Goal: Find specific page/section: Locate a particular part of the current website

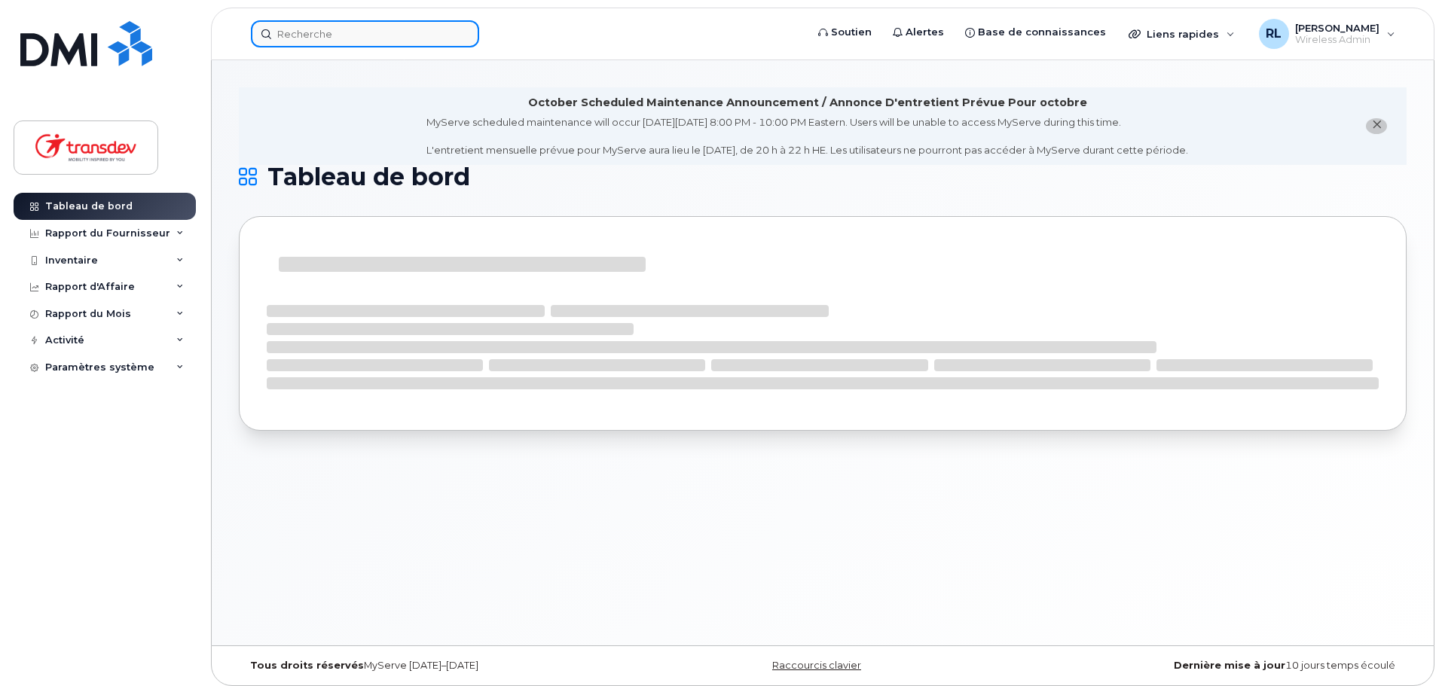
click at [320, 37] on input at bounding box center [365, 33] width 228 height 27
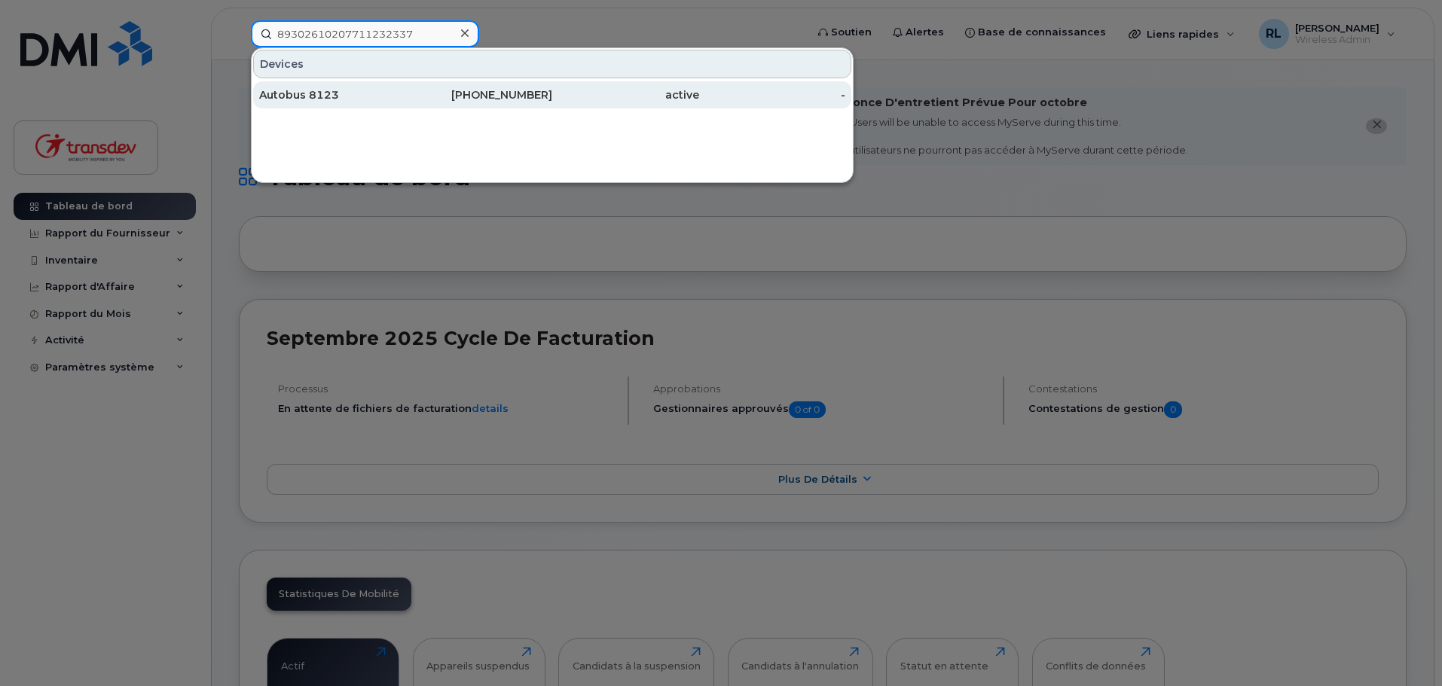
type input "89302610207711232337"
click at [404, 101] on div "Autobus 8123" at bounding box center [332, 94] width 147 height 15
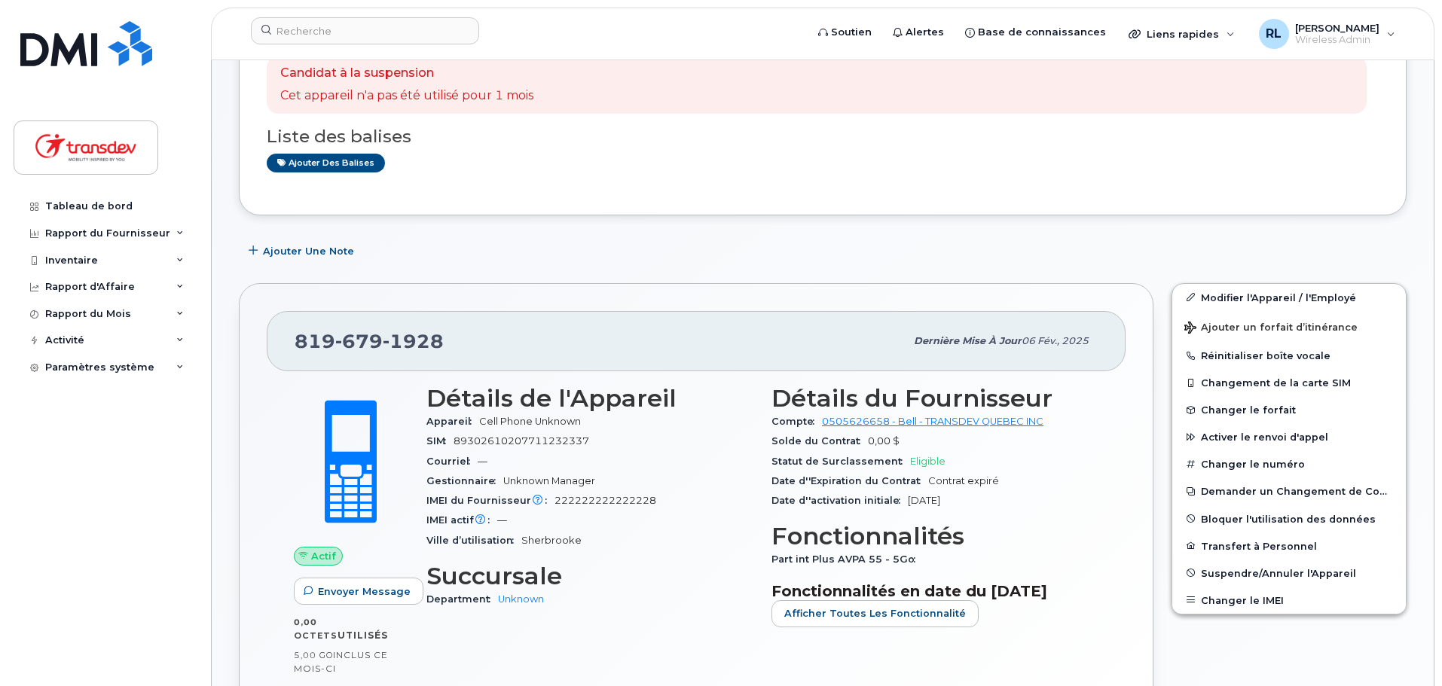
scroll to position [301, 0]
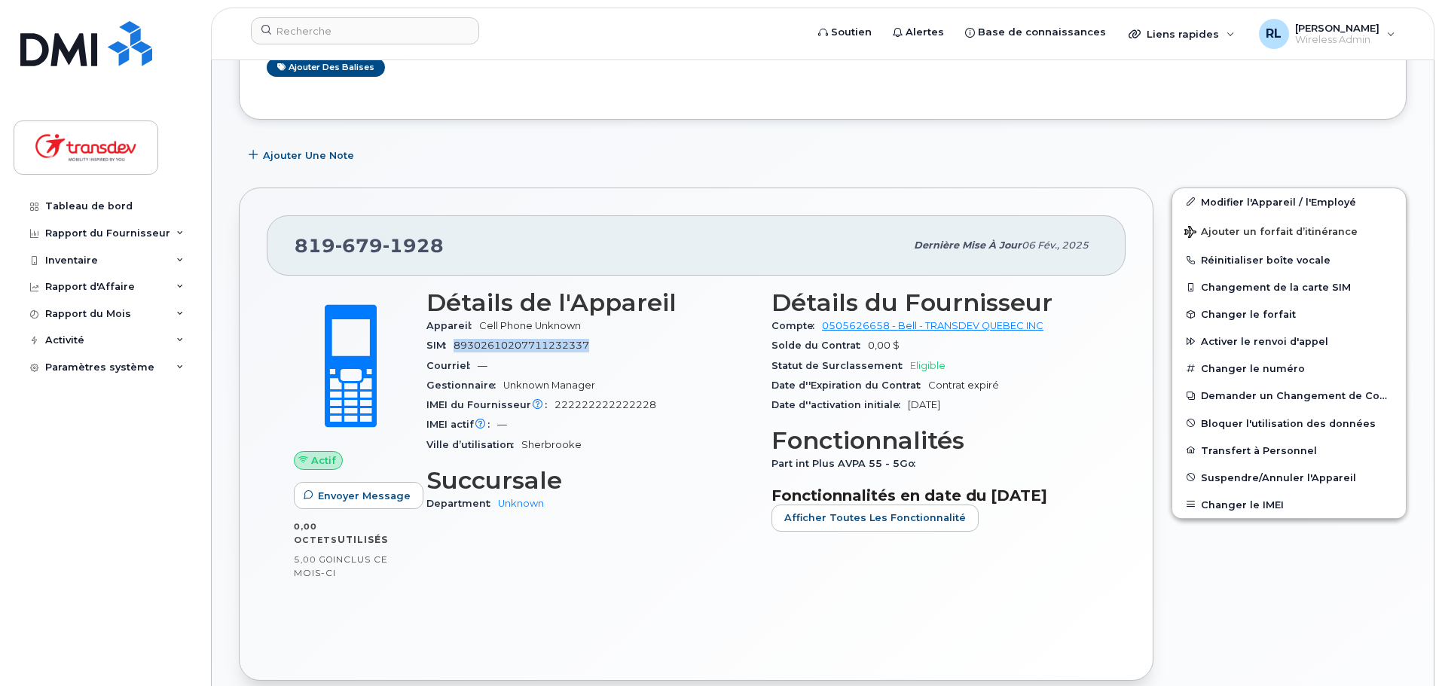
drag, startPoint x: 456, startPoint y: 346, endPoint x: 607, endPoint y: 353, distance: 151.6
click at [607, 353] on div "SIM 89302610207711232337" at bounding box center [589, 346] width 327 height 20
copy span "89302610207711232337"
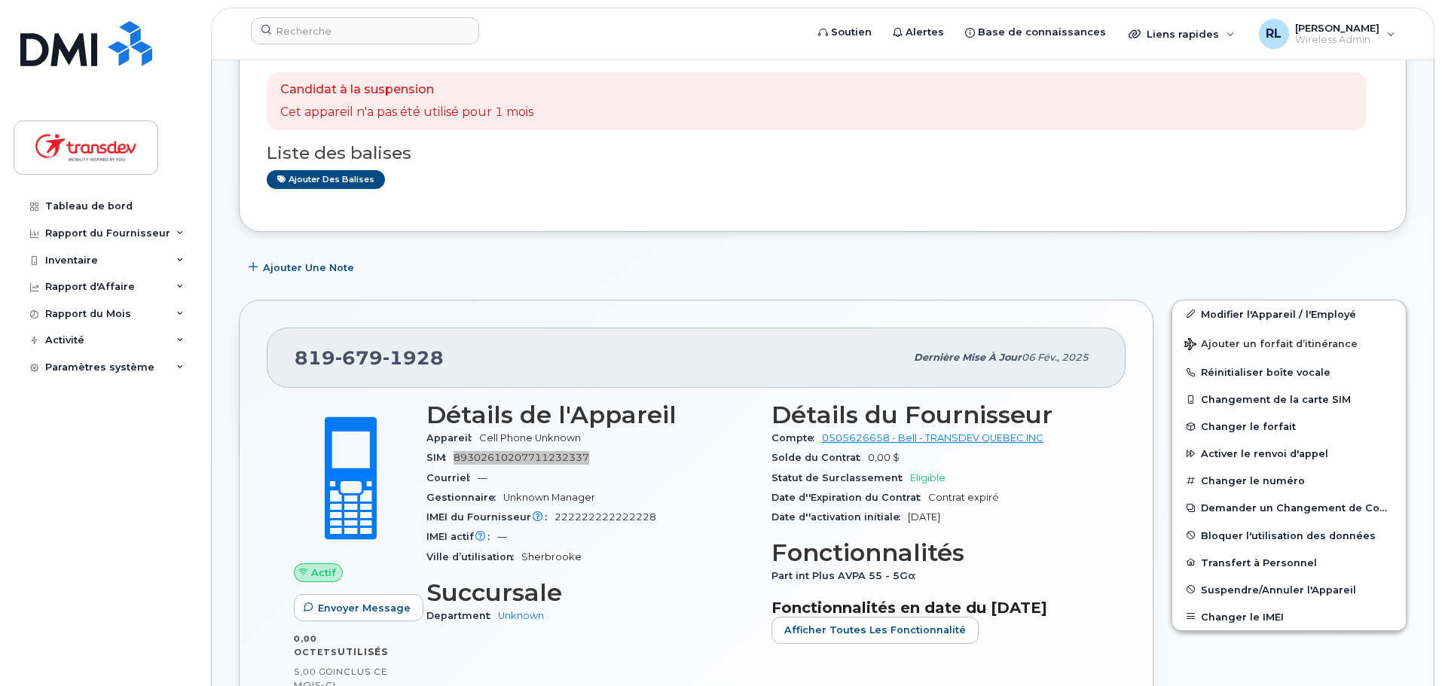
scroll to position [0, 0]
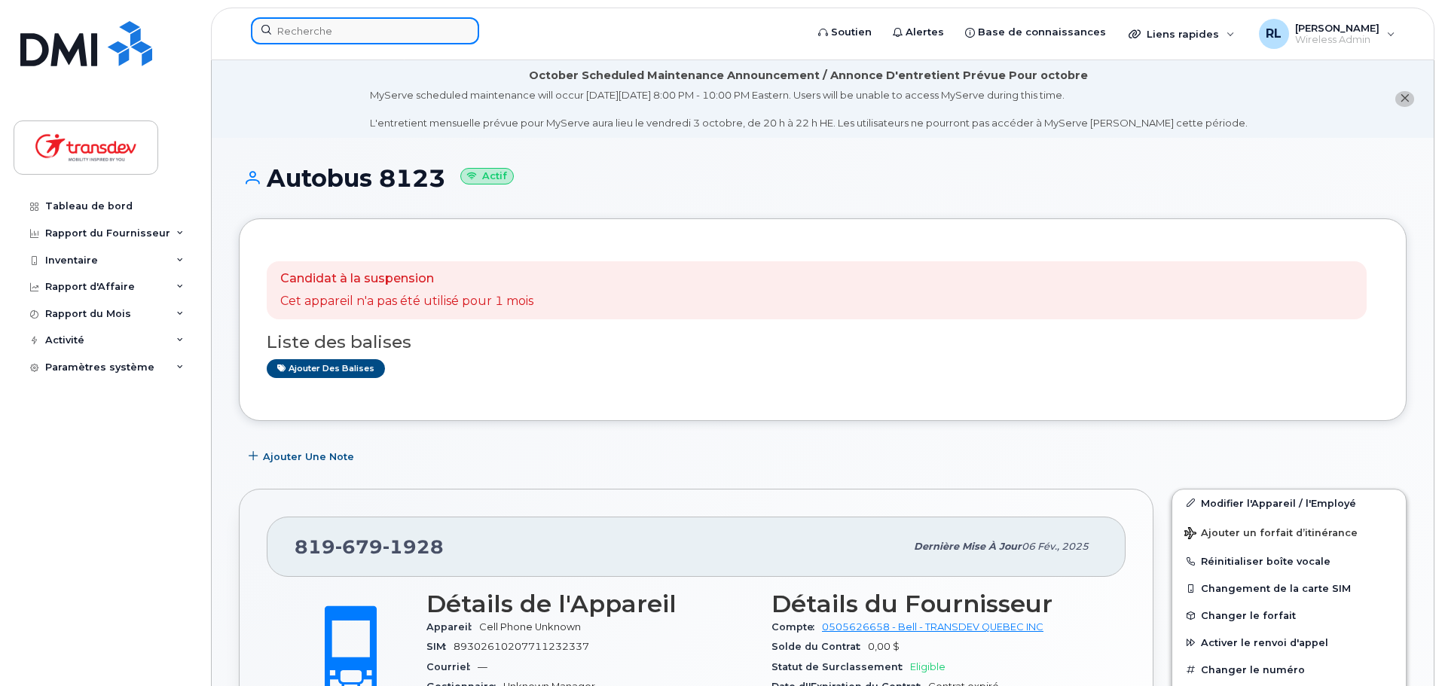
click at [341, 28] on input at bounding box center [365, 30] width 228 height 27
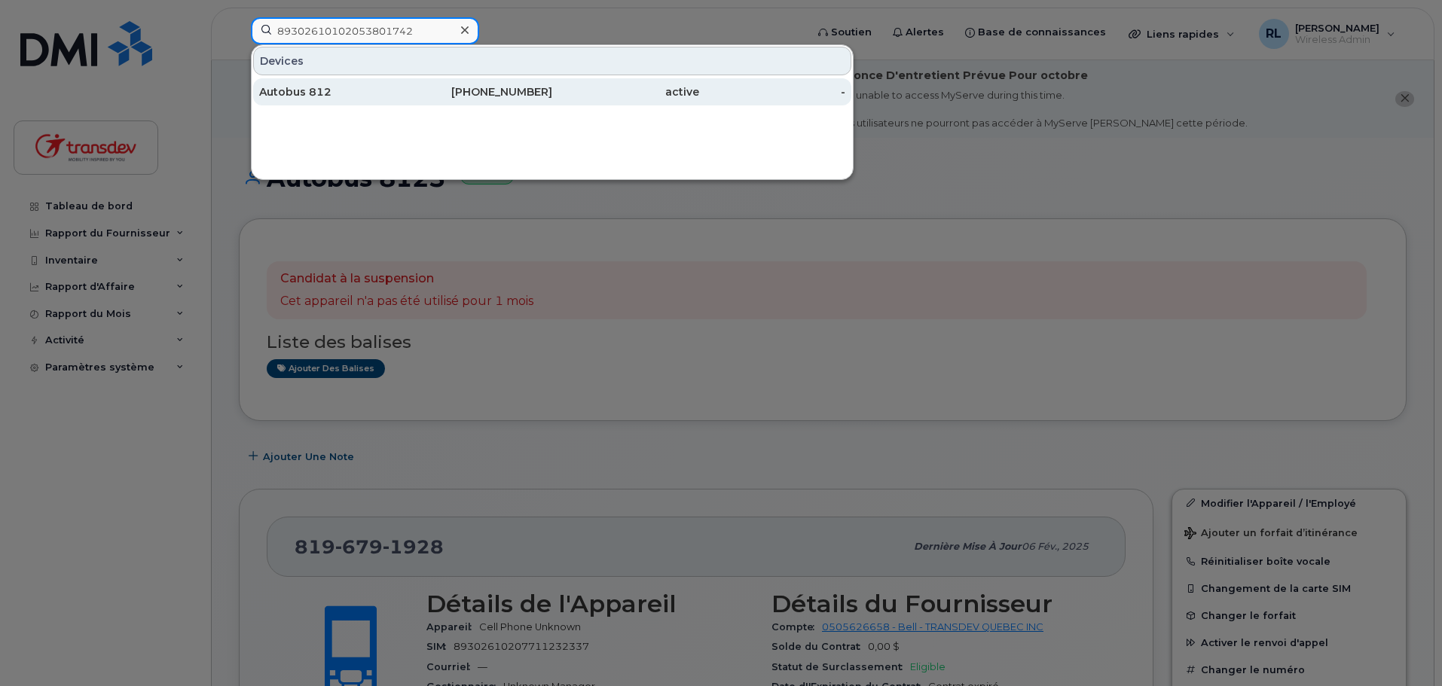
type input "89302610102053801742"
click at [409, 87] on div "514-214-1249" at bounding box center [479, 91] width 147 height 15
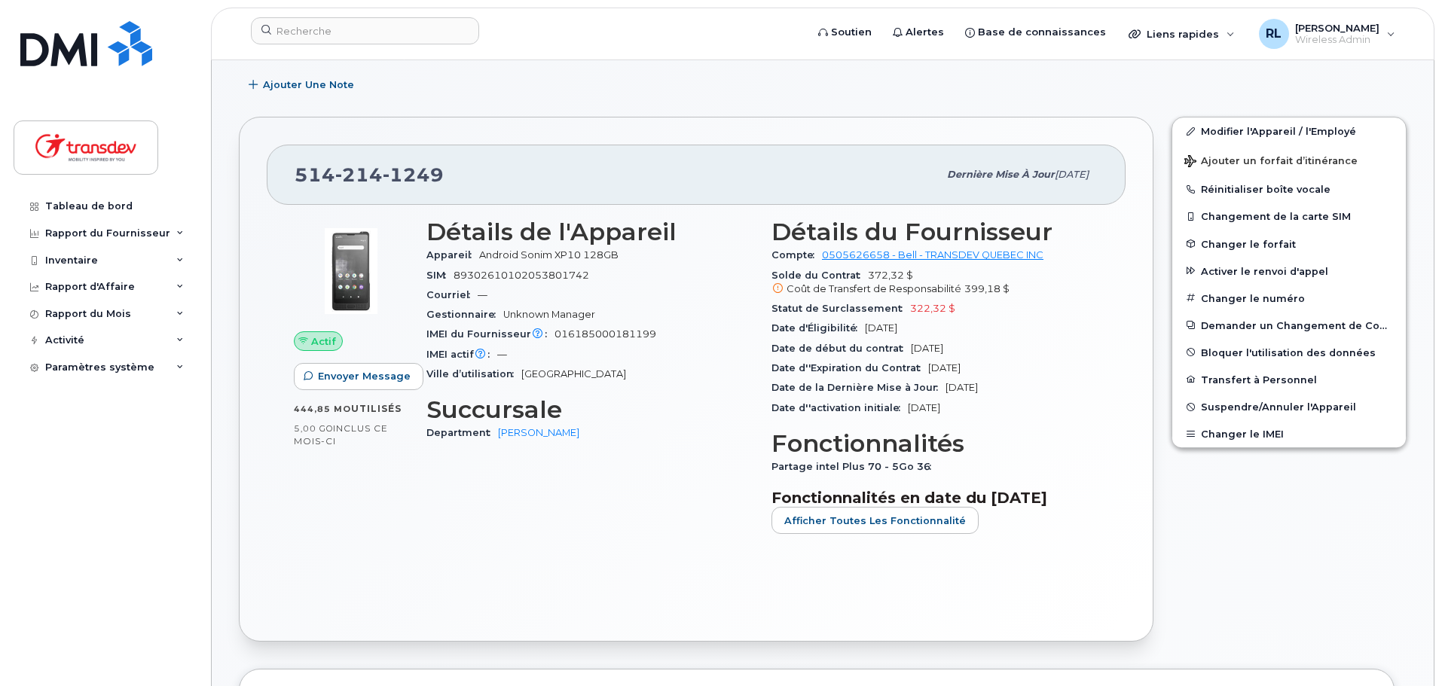
scroll to position [377, 0]
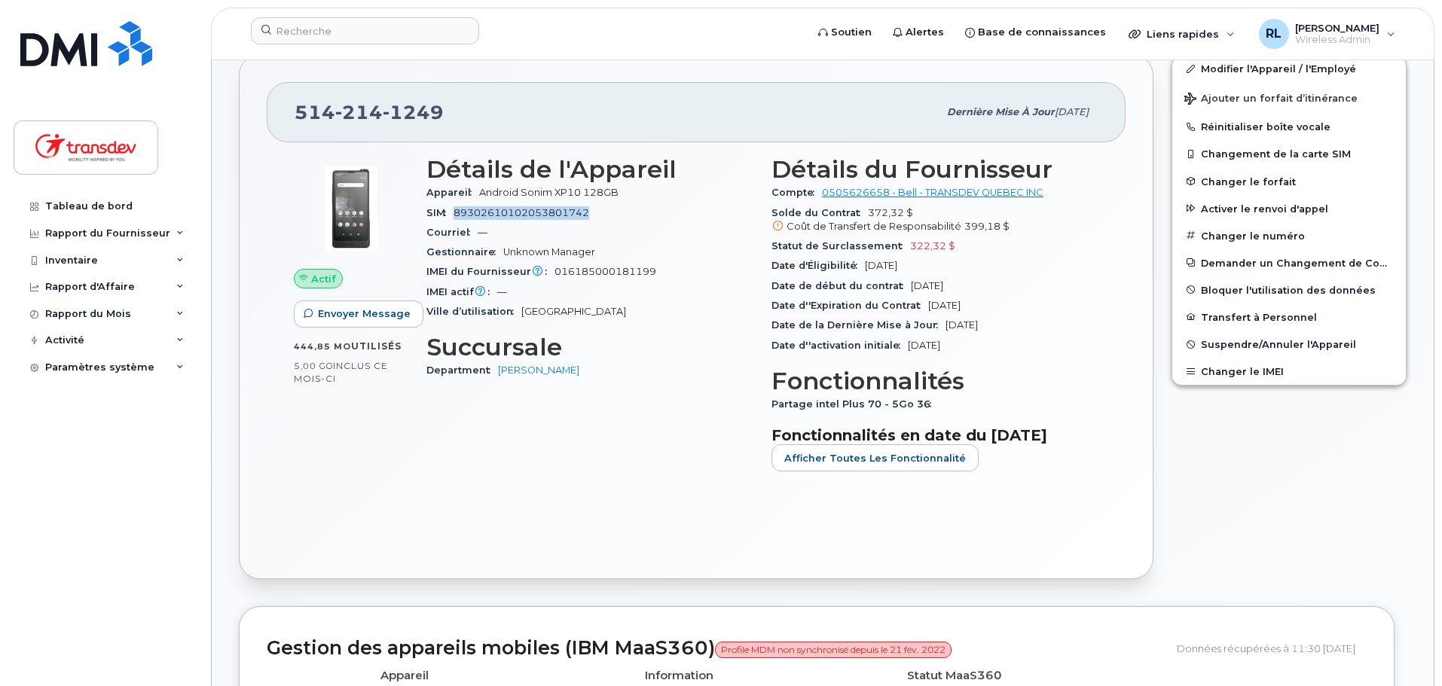
drag, startPoint x: 457, startPoint y: 212, endPoint x: 610, endPoint y: 218, distance: 153.8
click at [610, 218] on div "SIM [TECHNICAL_ID]" at bounding box center [589, 213] width 327 height 20
copy span "89302610102053801742"
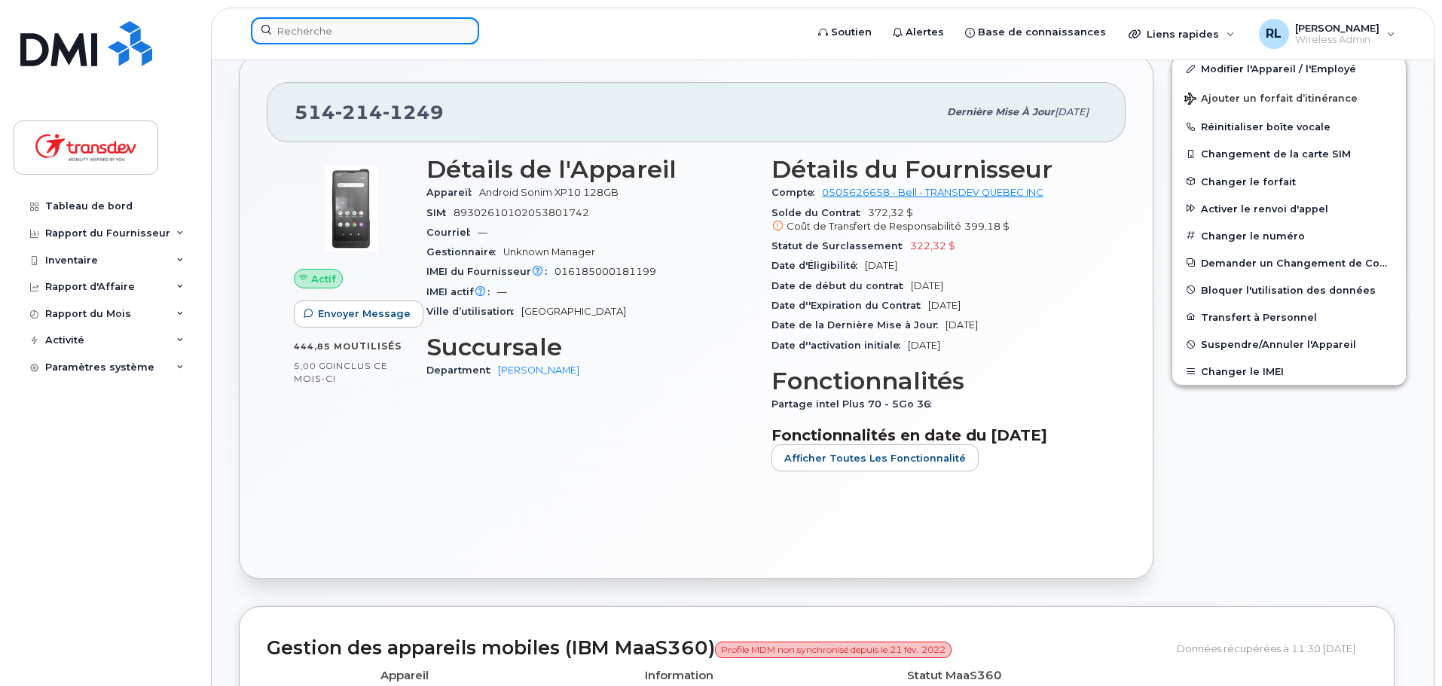
click at [396, 23] on input at bounding box center [365, 30] width 228 height 27
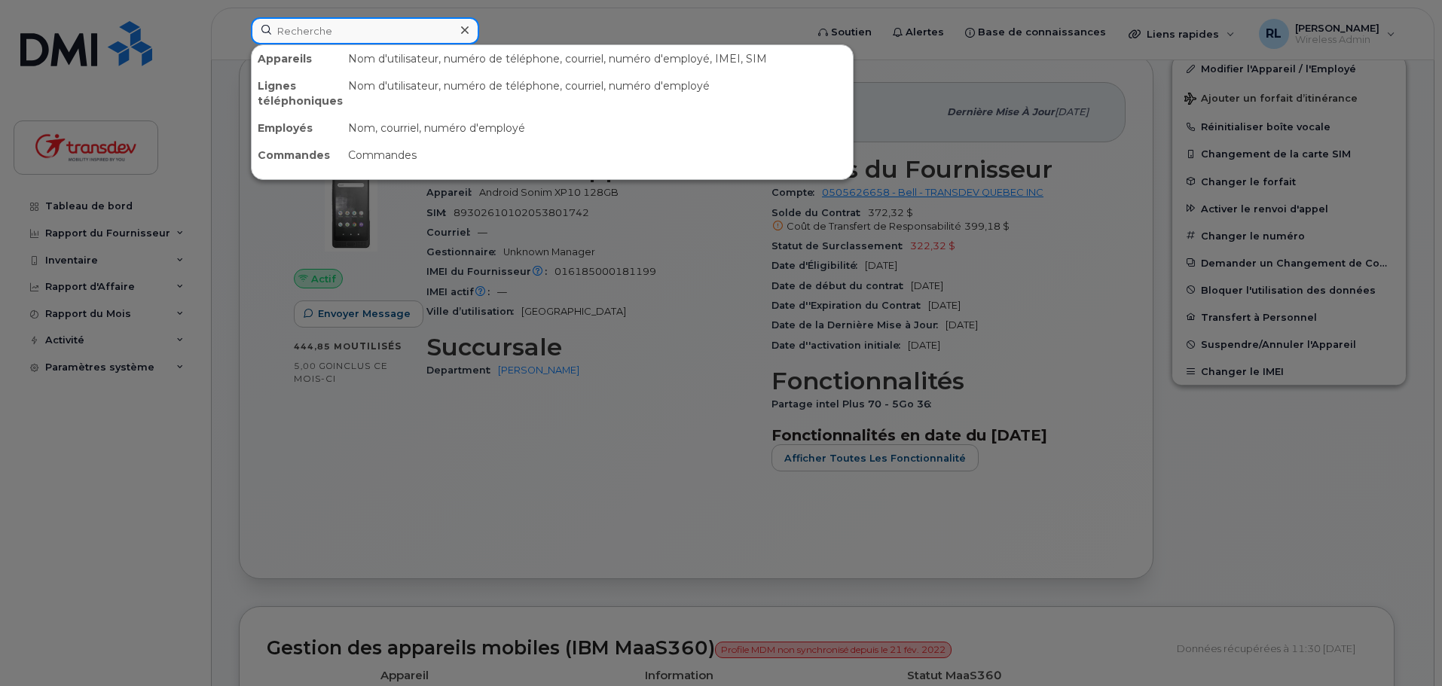
paste input "89302610207711232329"
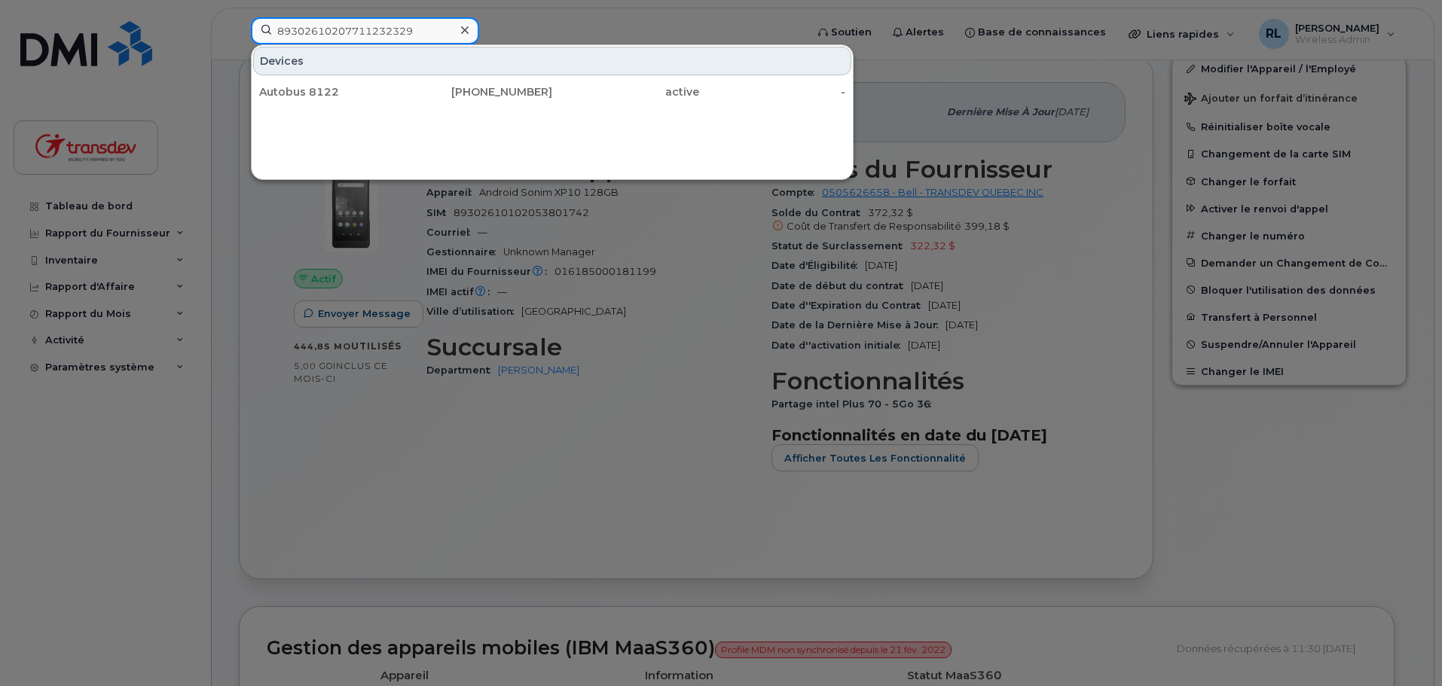
type input "89302610207711232329"
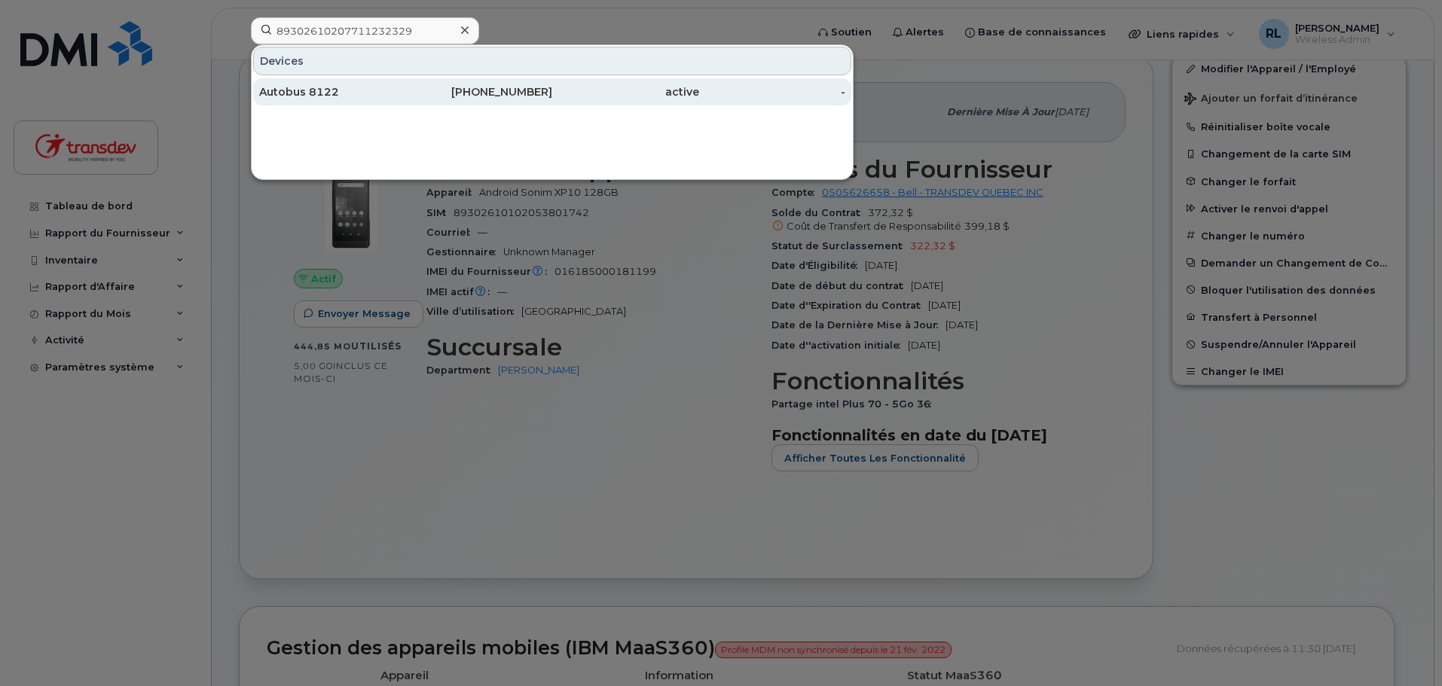
click at [322, 87] on div "Autobus 8122" at bounding box center [332, 91] width 147 height 15
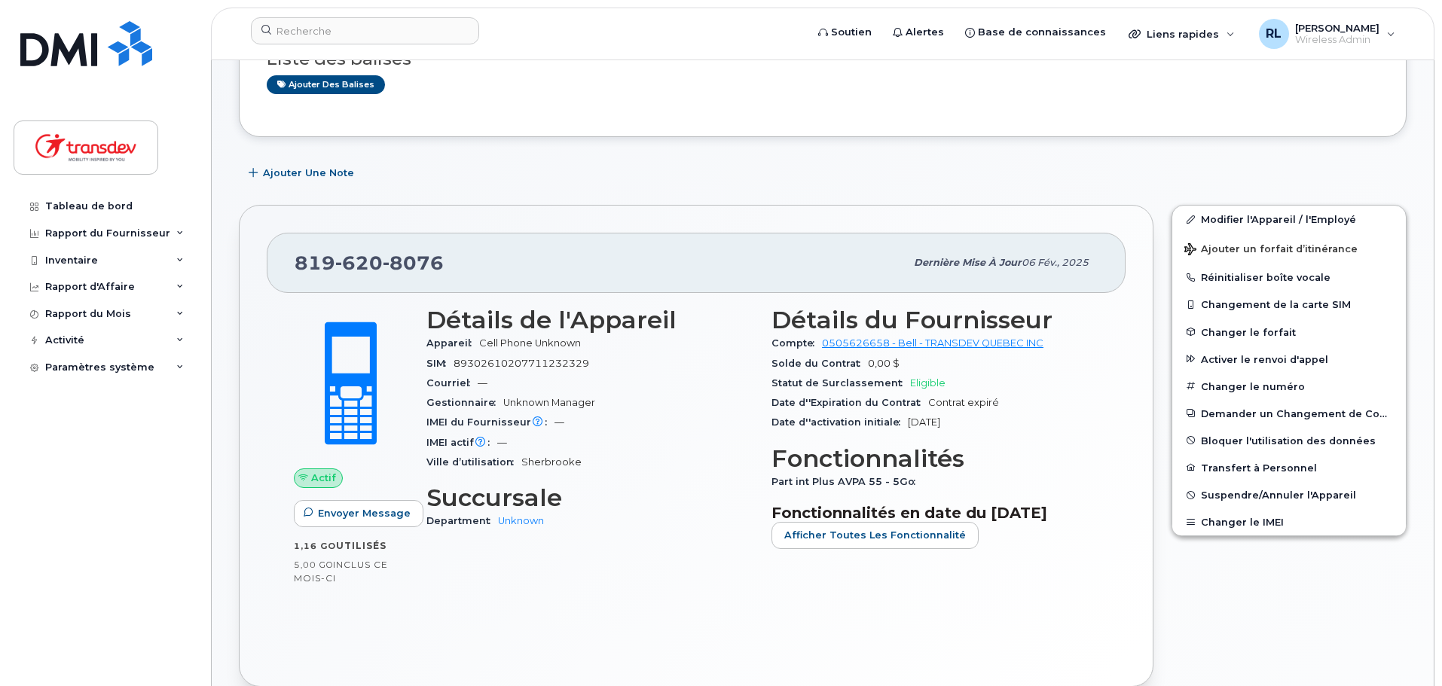
scroll to position [151, 0]
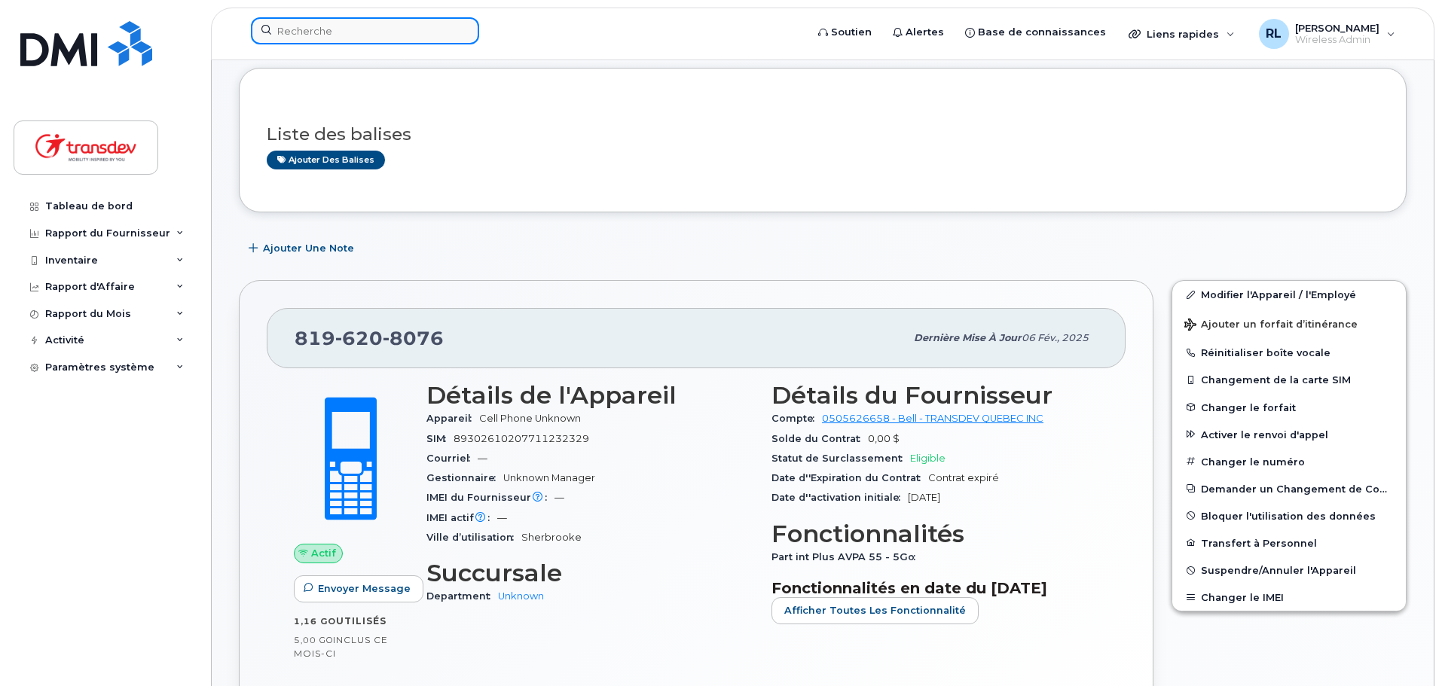
click at [313, 17] on input at bounding box center [365, 30] width 228 height 27
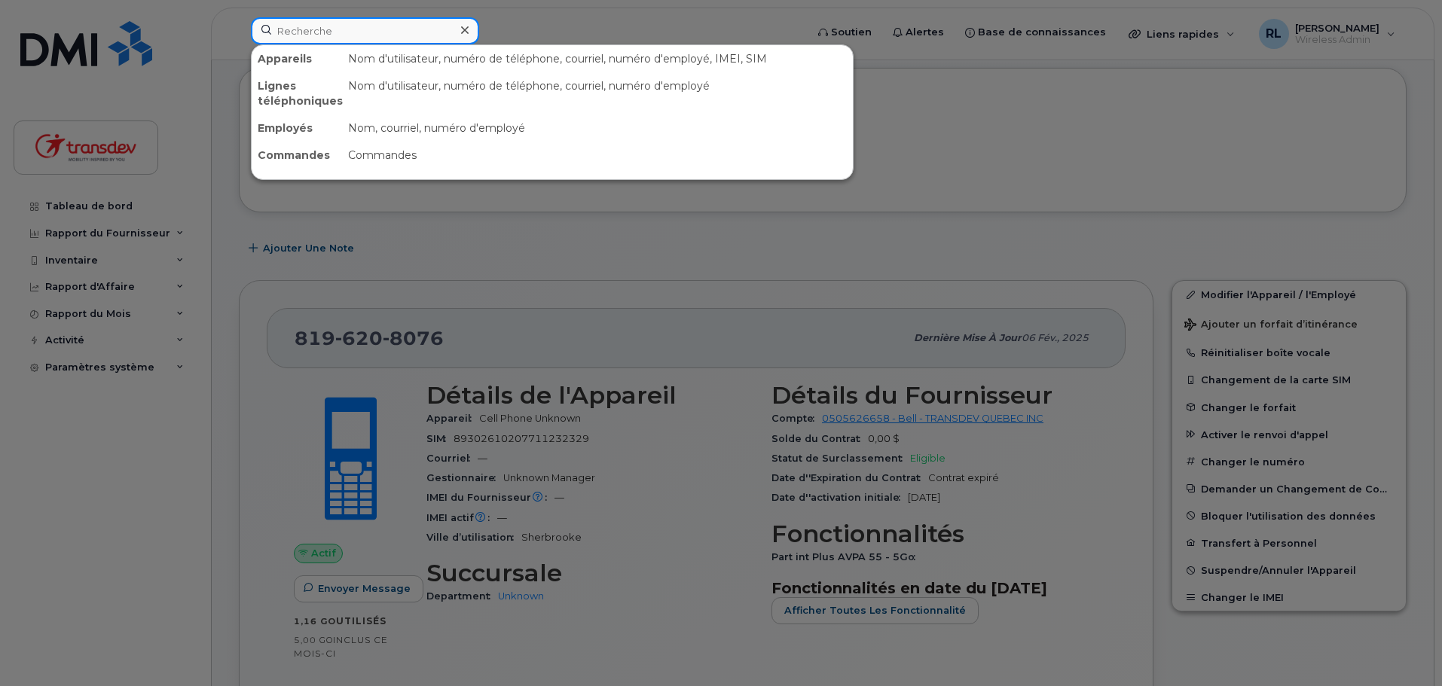
paste input "89302610207711232337"
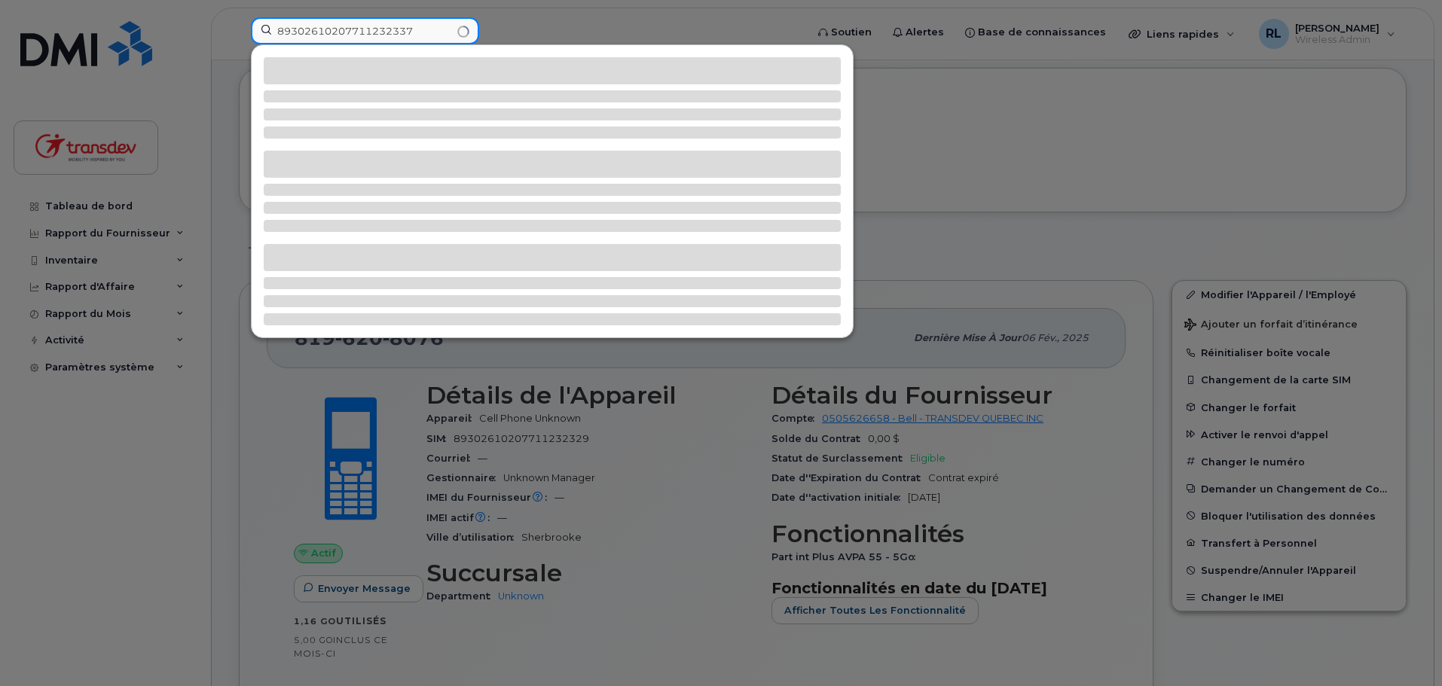
type input "89302610207711232337"
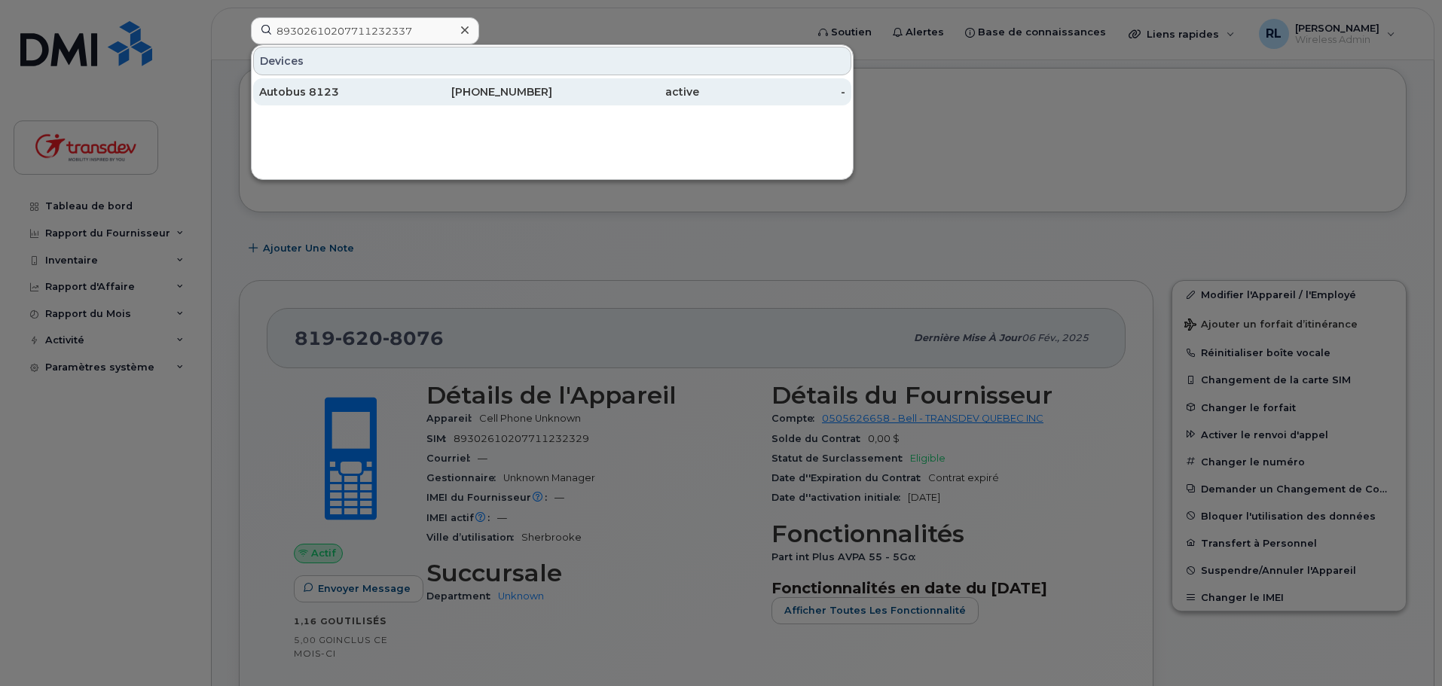
click at [400, 93] on div "Autobus 8123" at bounding box center [332, 91] width 147 height 15
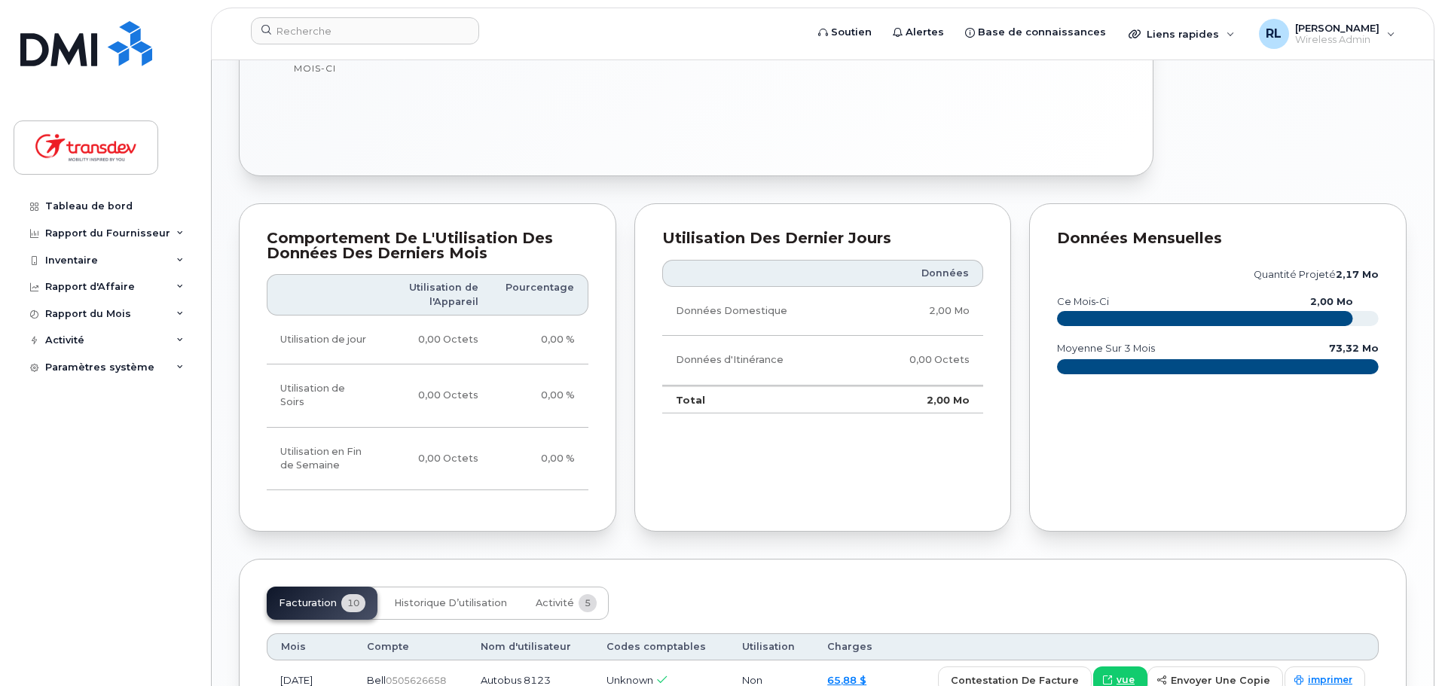
scroll to position [829, 0]
